Goal: Information Seeking & Learning: Learn about a topic

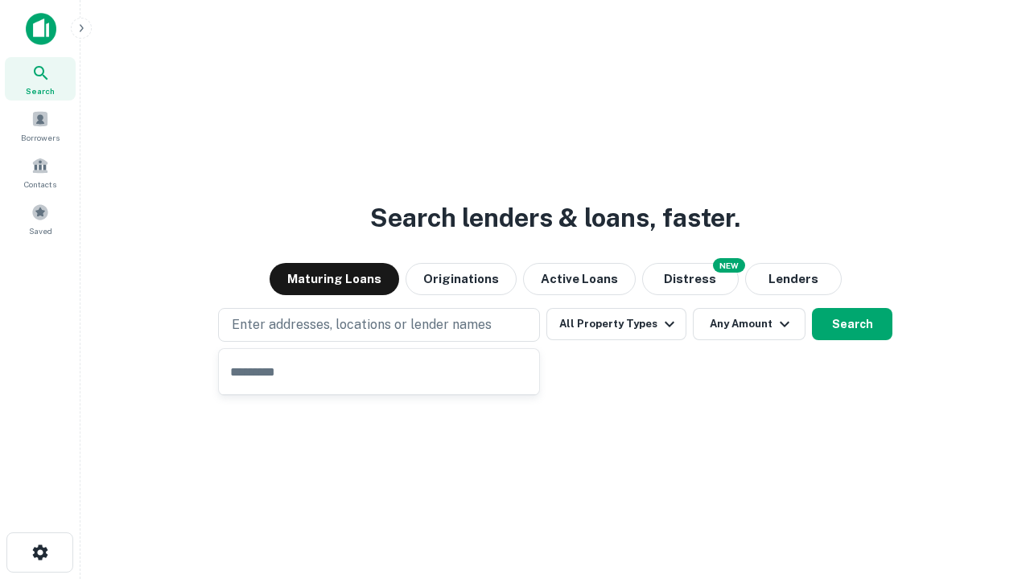
type input "**********"
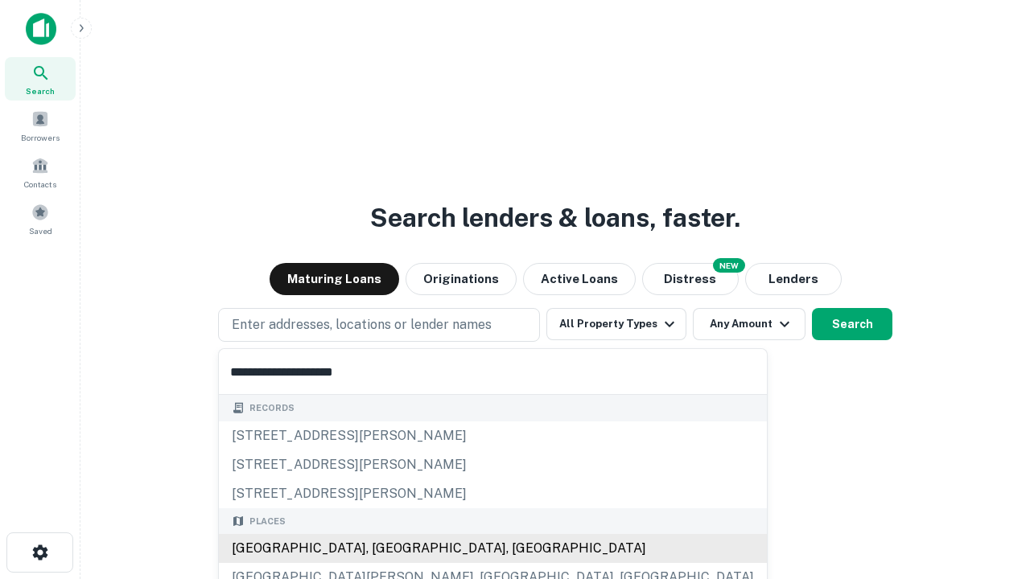
click at [385, 549] on div "[GEOGRAPHIC_DATA], [GEOGRAPHIC_DATA], [GEOGRAPHIC_DATA]" at bounding box center [493, 548] width 548 height 29
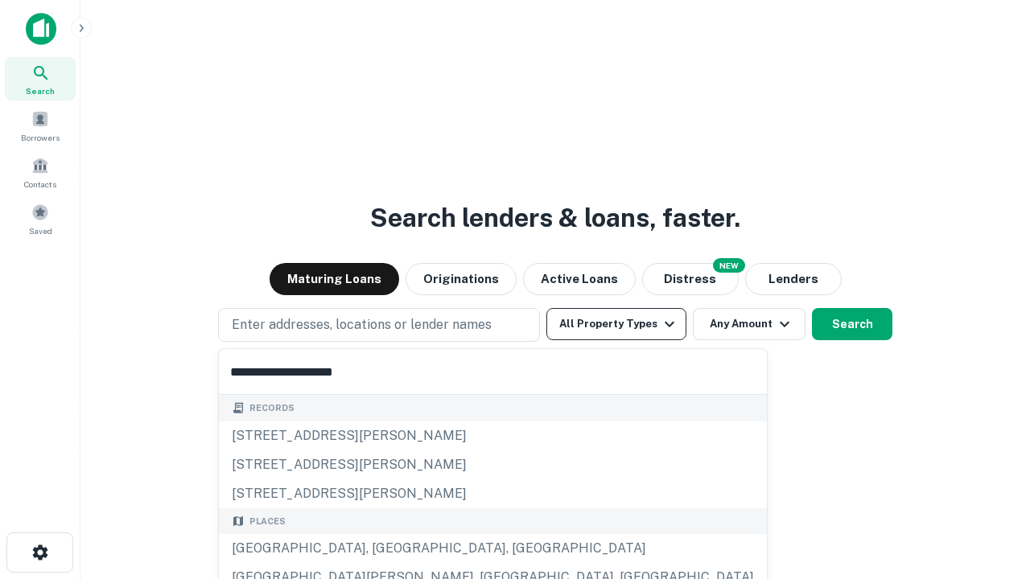
click at [616, 324] on button "All Property Types" at bounding box center [616, 324] width 140 height 32
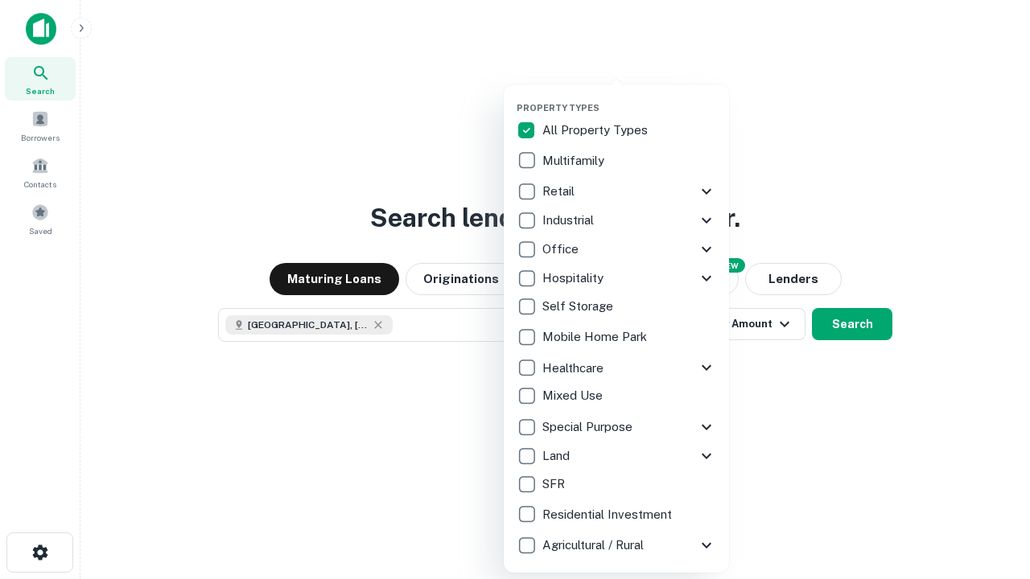
click at [629, 97] on button "button" at bounding box center [629, 97] width 225 height 1
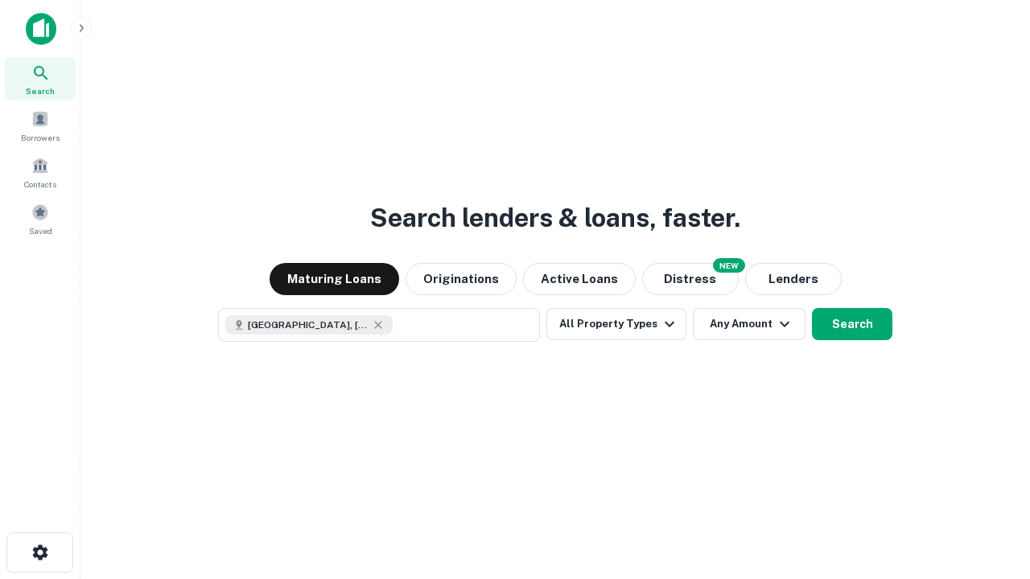
scroll to position [26, 0]
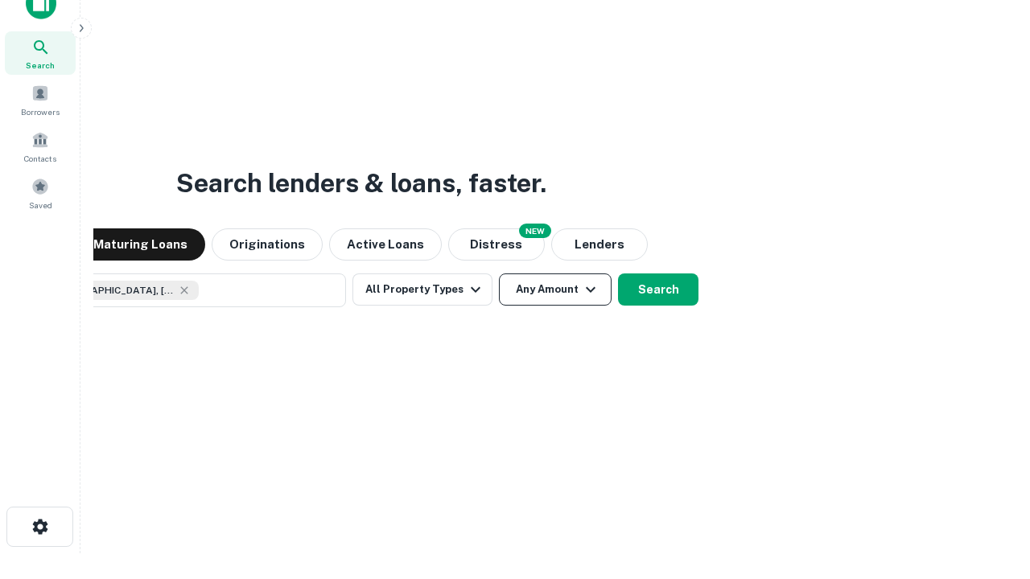
click at [499, 274] on button "Any Amount" at bounding box center [555, 290] width 113 height 32
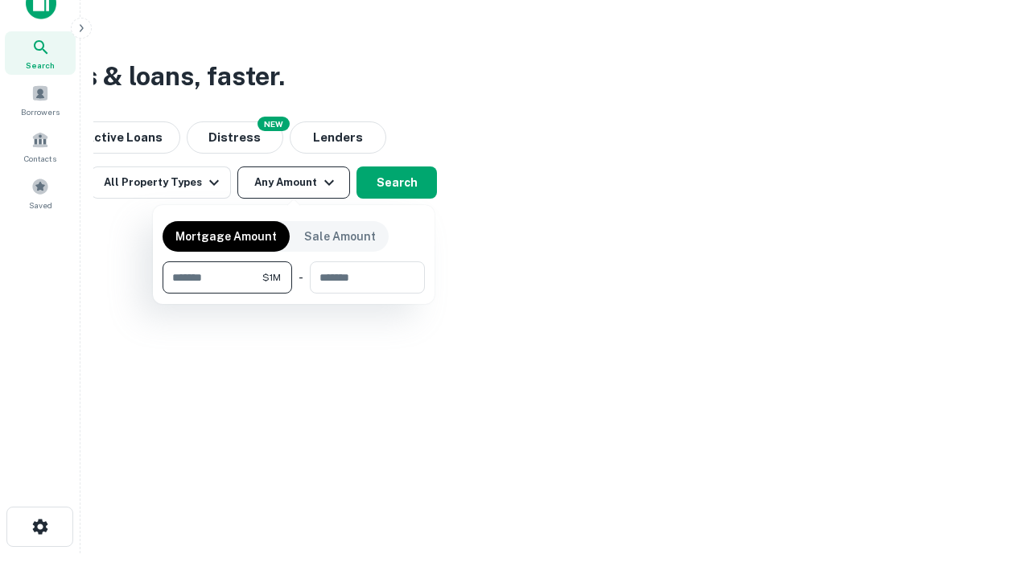
type input "*******"
click at [294, 294] on button "button" at bounding box center [294, 294] width 262 height 1
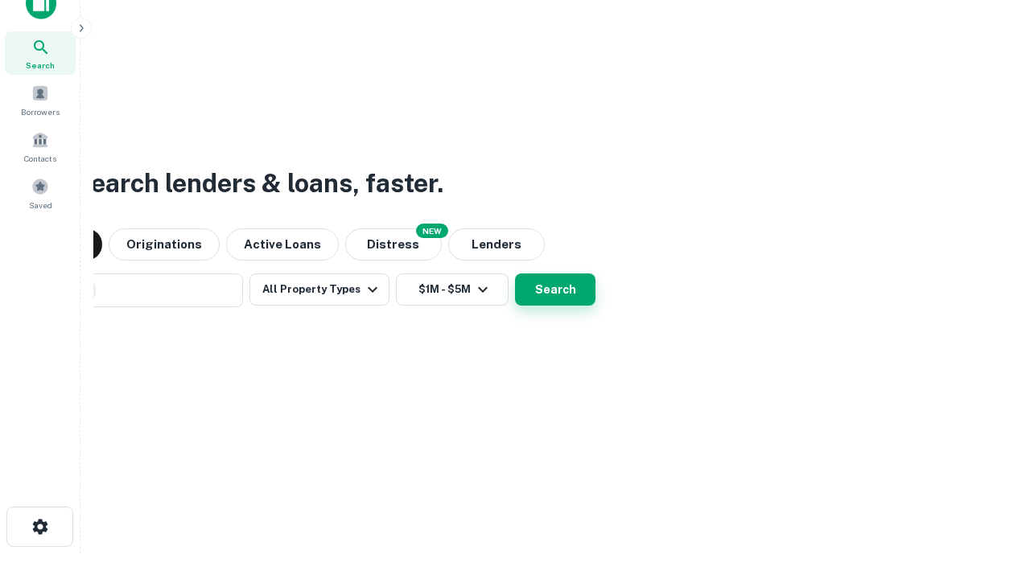
click at [515, 274] on button "Search" at bounding box center [555, 290] width 80 height 32
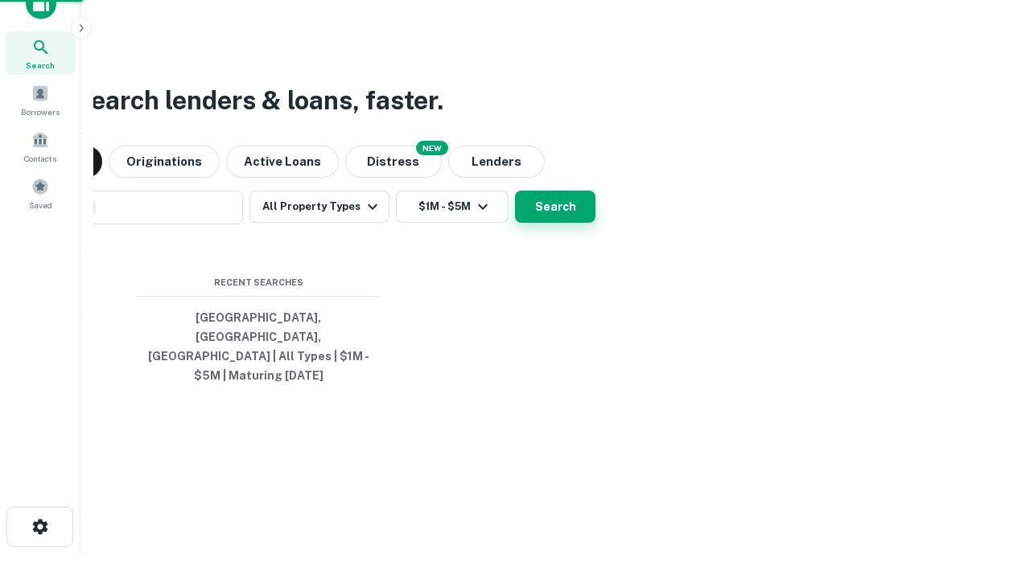
scroll to position [52, 455]
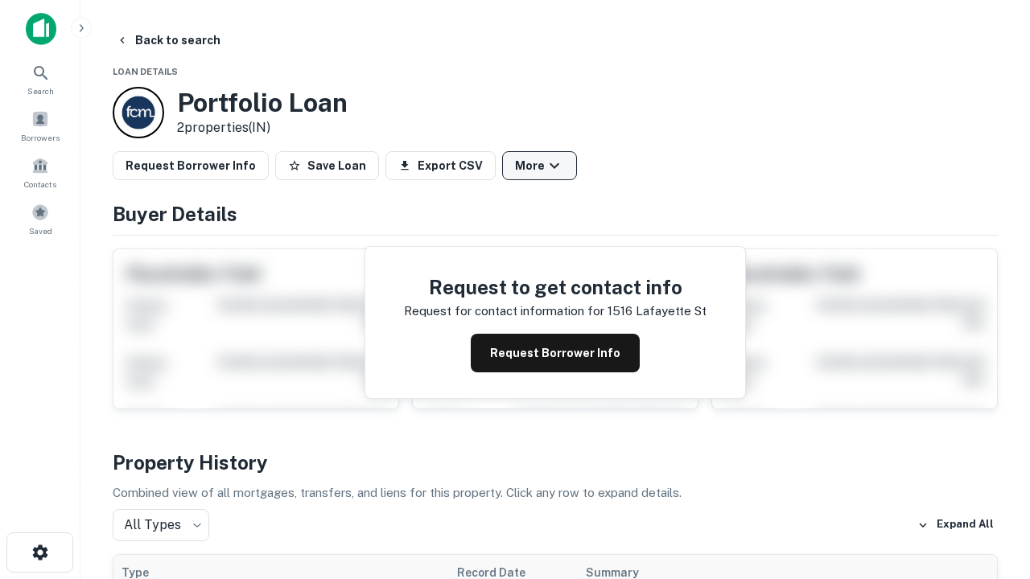
click at [539, 166] on button "More" at bounding box center [539, 165] width 75 height 29
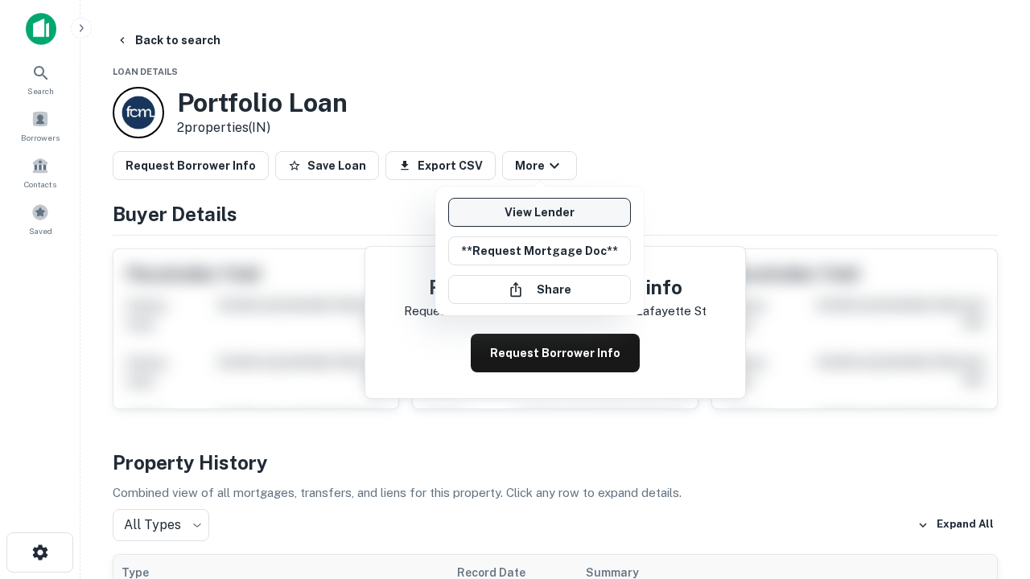
click at [539, 212] on link "View Lender" at bounding box center [539, 212] width 183 height 29
